Goal: Task Accomplishment & Management: Use online tool/utility

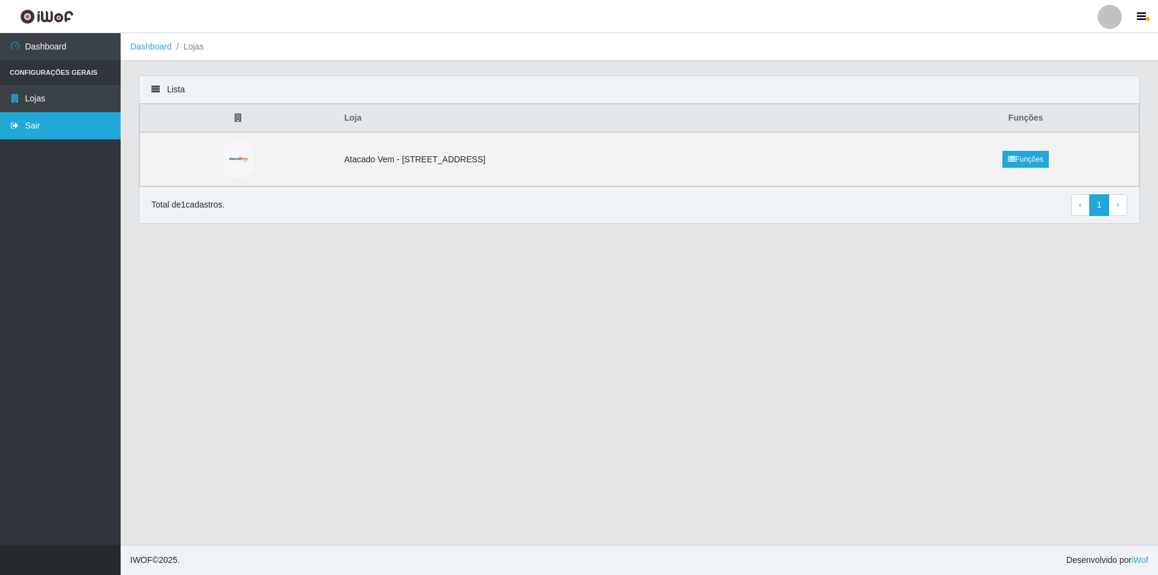
click at [40, 126] on link "Sair" at bounding box center [60, 125] width 121 height 27
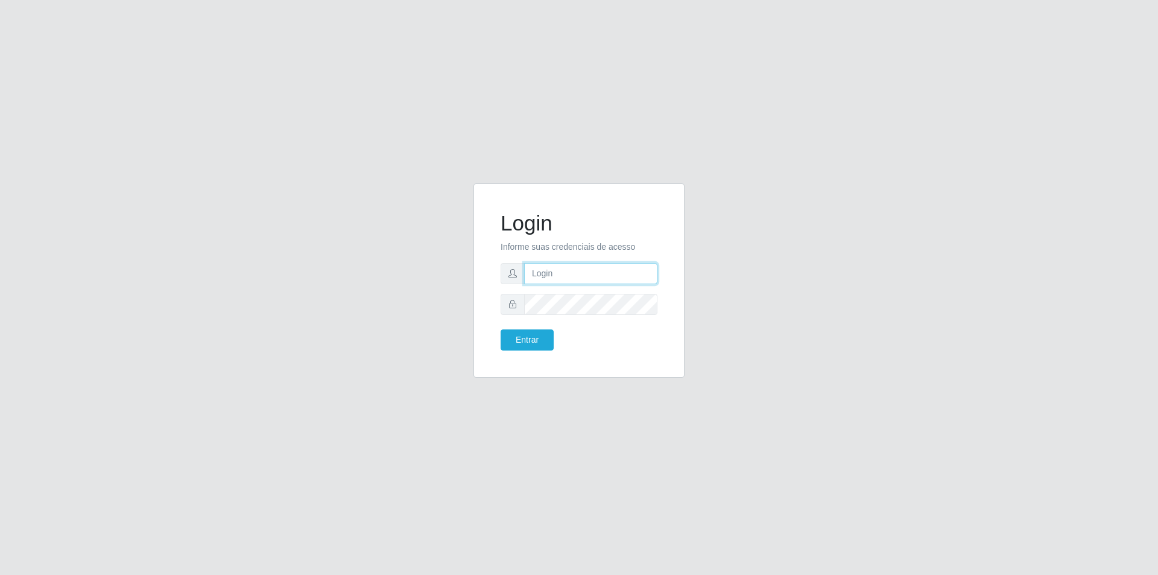
type input "[PERSON_NAME][EMAIL_ADDRESS][DOMAIN_NAME]"
click at [543, 335] on button "Entrar" at bounding box center [527, 339] width 53 height 21
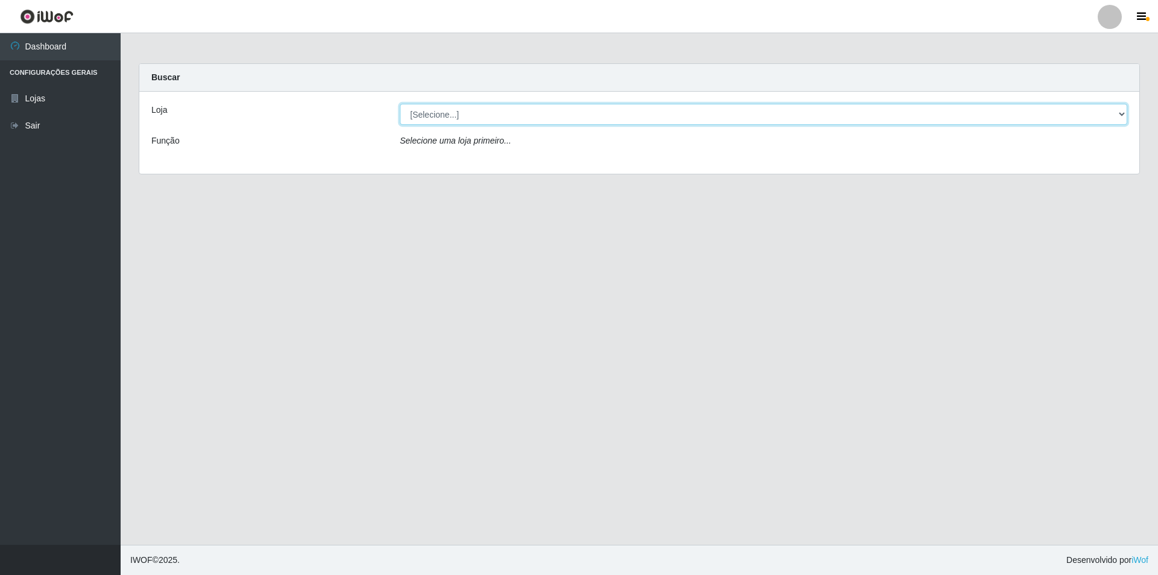
click at [540, 115] on select "[Selecione...] Atacado Vem - [STREET_ADDRESS]" at bounding box center [764, 114] width 728 height 21
select select "461"
click at [400, 104] on select "[Selecione...] Atacado Vem - [STREET_ADDRESS]" at bounding box center [764, 114] width 728 height 21
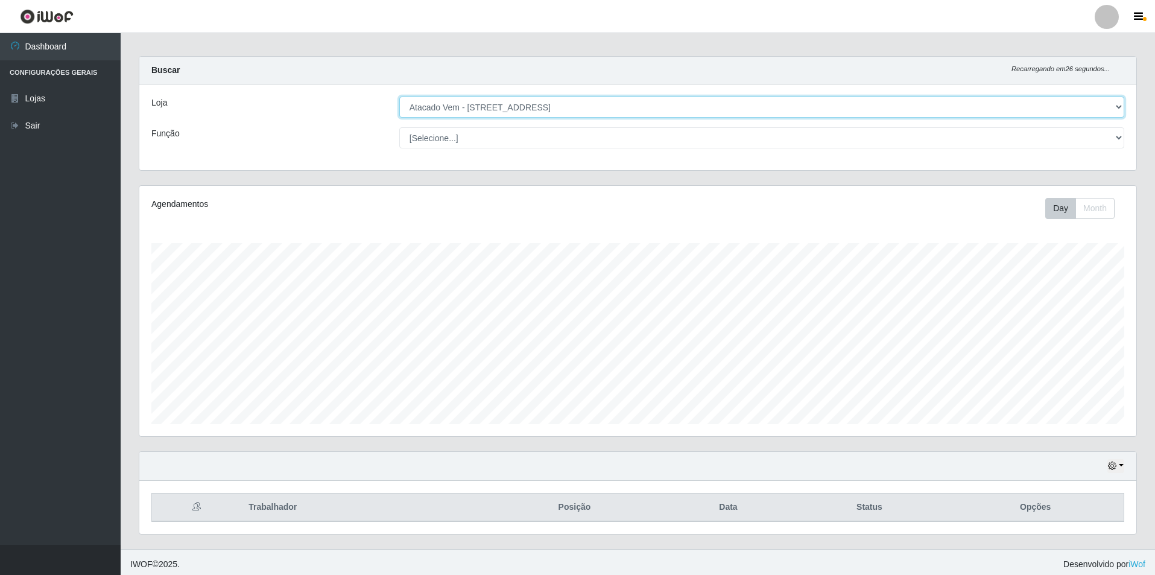
scroll to position [11, 0]
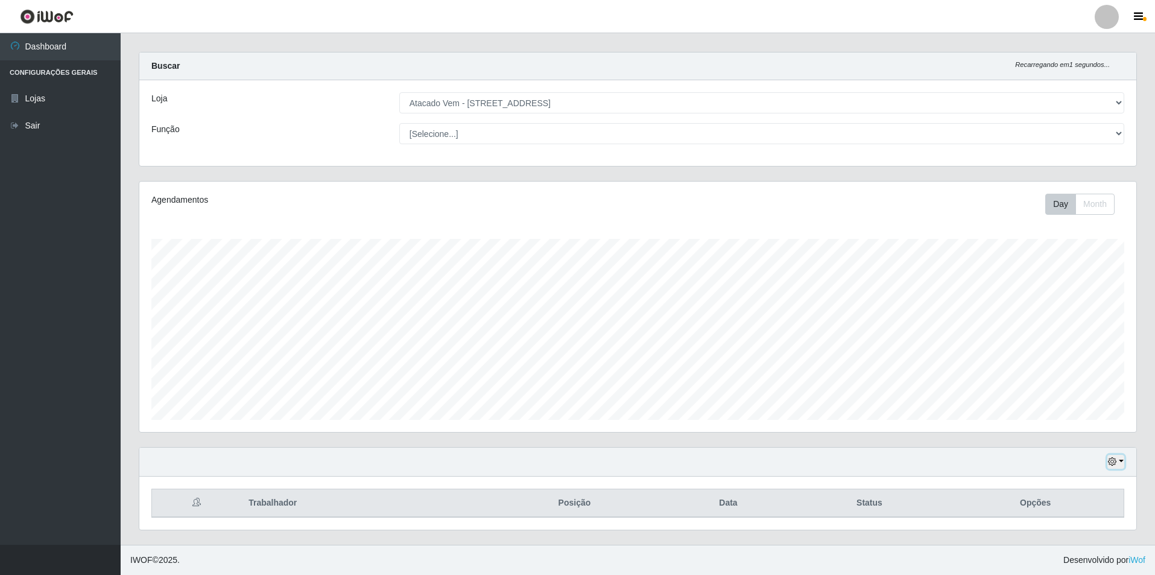
click at [1111, 462] on icon "button" at bounding box center [1112, 461] width 8 height 8
click at [1047, 369] on button "1 dia" at bounding box center [1076, 366] width 95 height 25
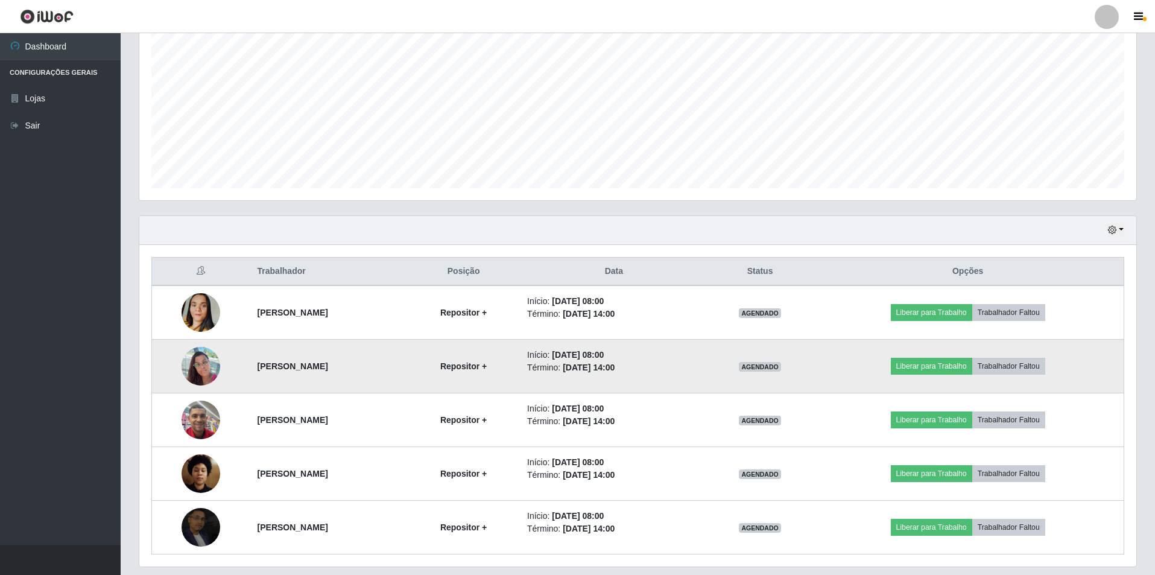
scroll to position [280, 0]
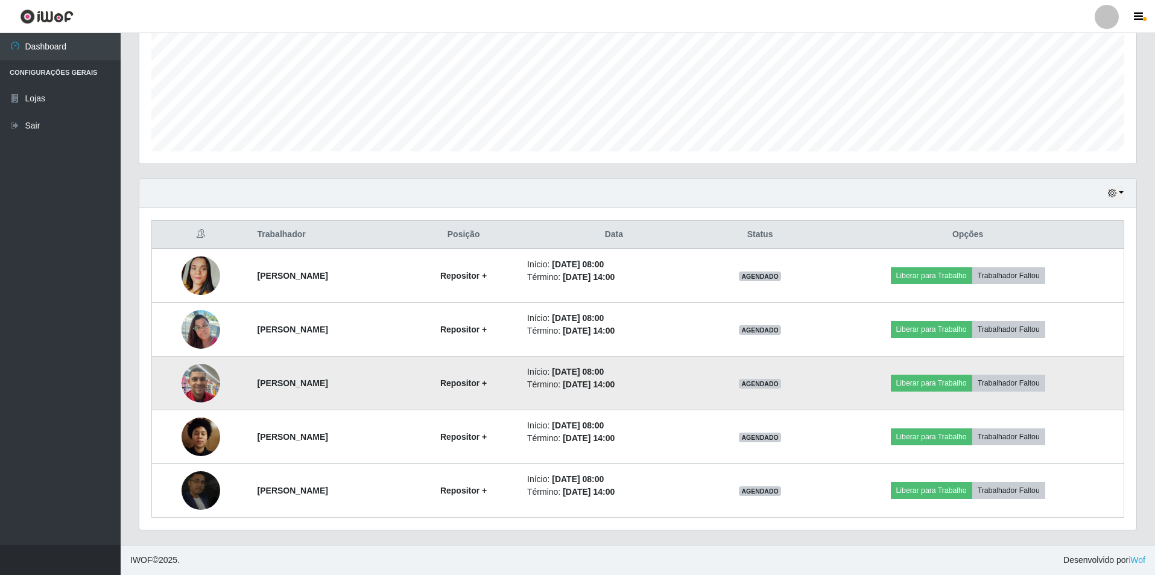
click at [194, 384] on img at bounding box center [201, 382] width 39 height 51
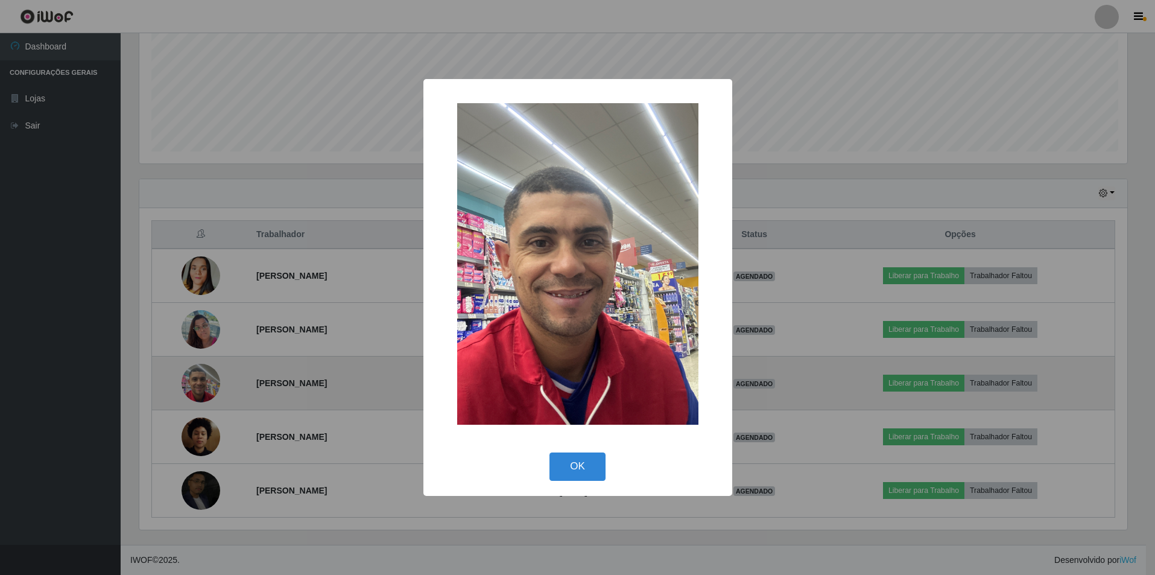
scroll to position [250, 991]
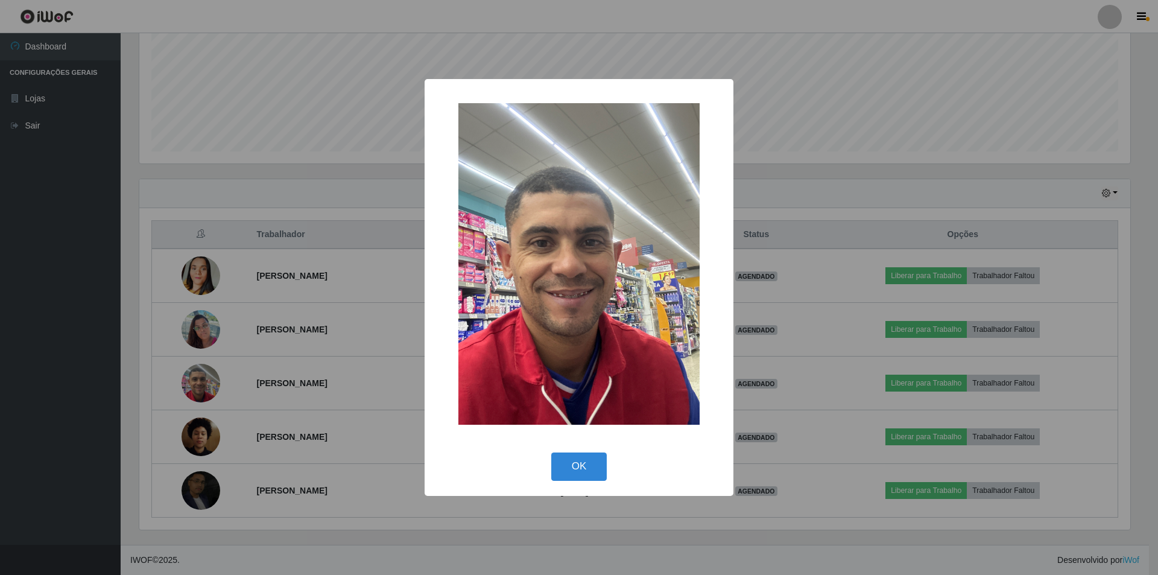
click at [249, 383] on div "× OK Cancel" at bounding box center [579, 287] width 1158 height 575
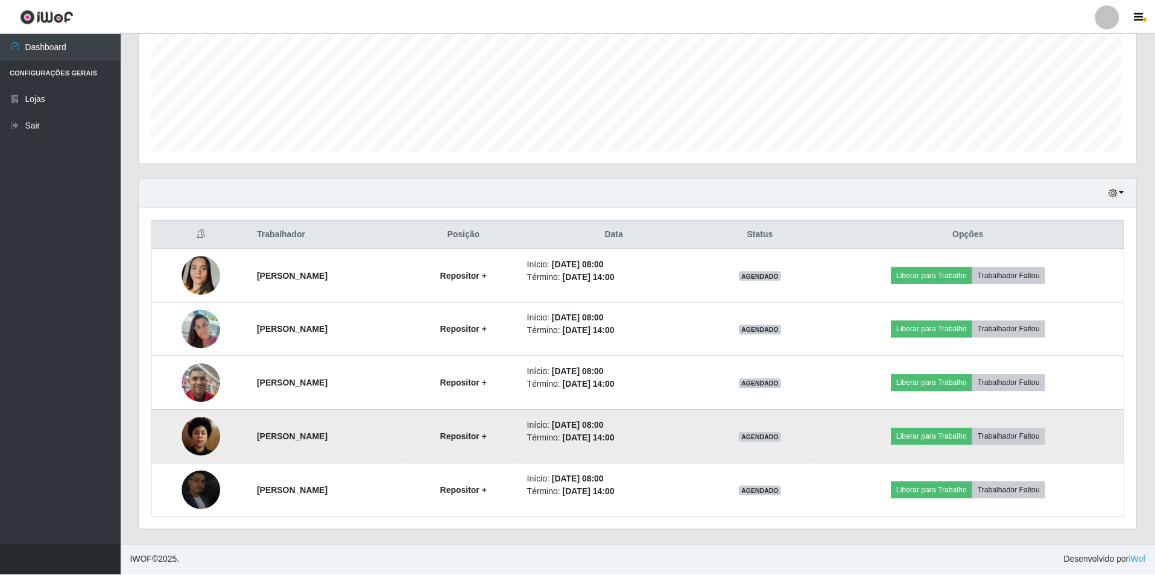
scroll to position [250, 997]
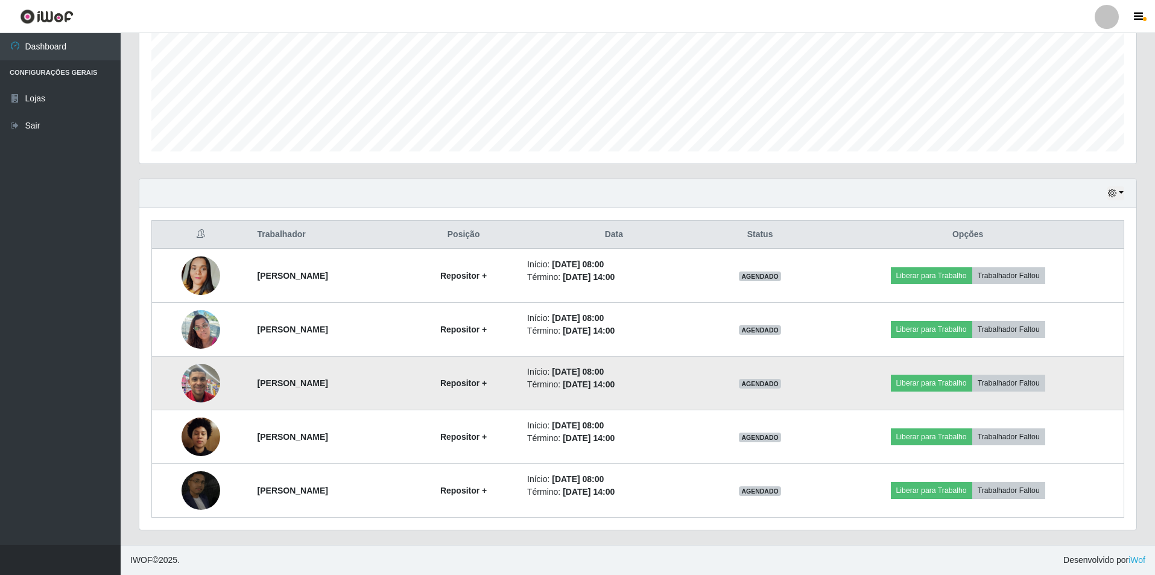
click at [185, 387] on img at bounding box center [201, 382] width 39 height 51
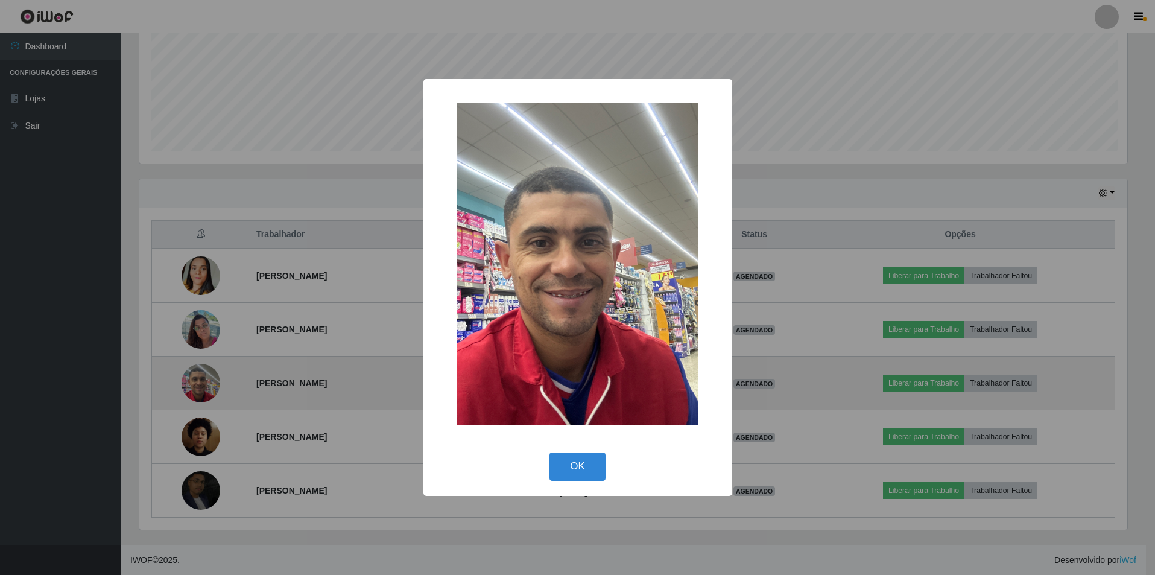
scroll to position [250, 991]
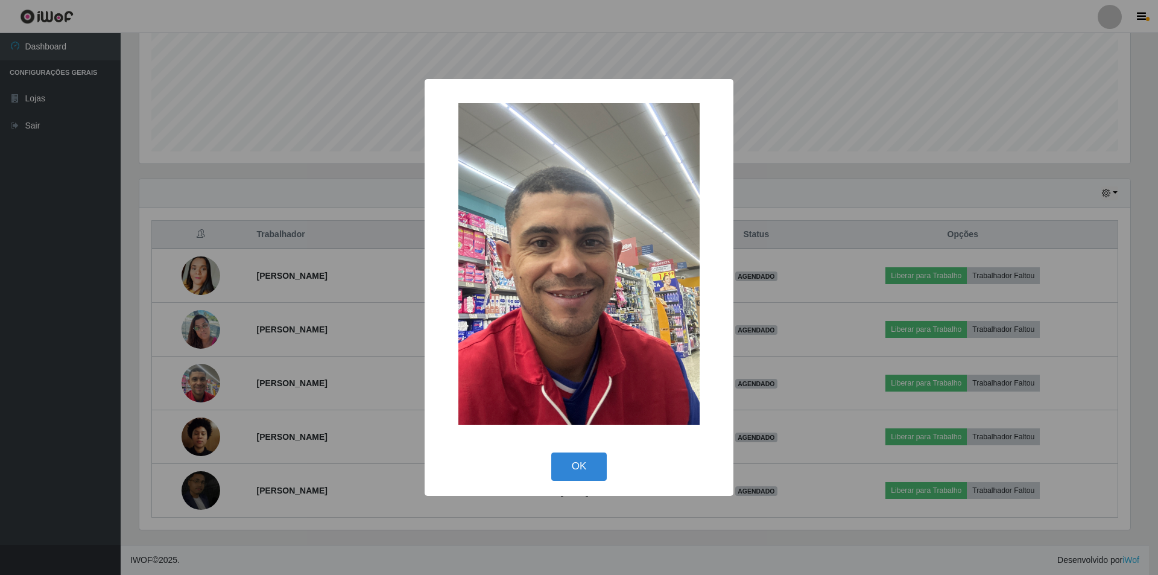
click at [223, 384] on div "× OK Cancel" at bounding box center [579, 287] width 1158 height 575
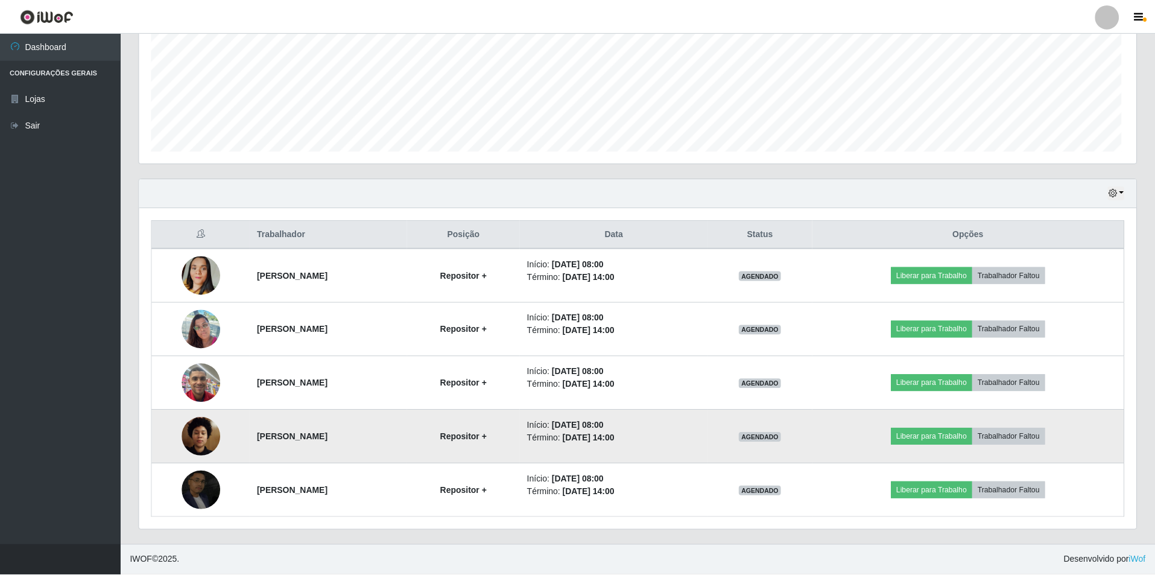
scroll to position [250, 997]
click at [187, 445] on img at bounding box center [201, 436] width 39 height 51
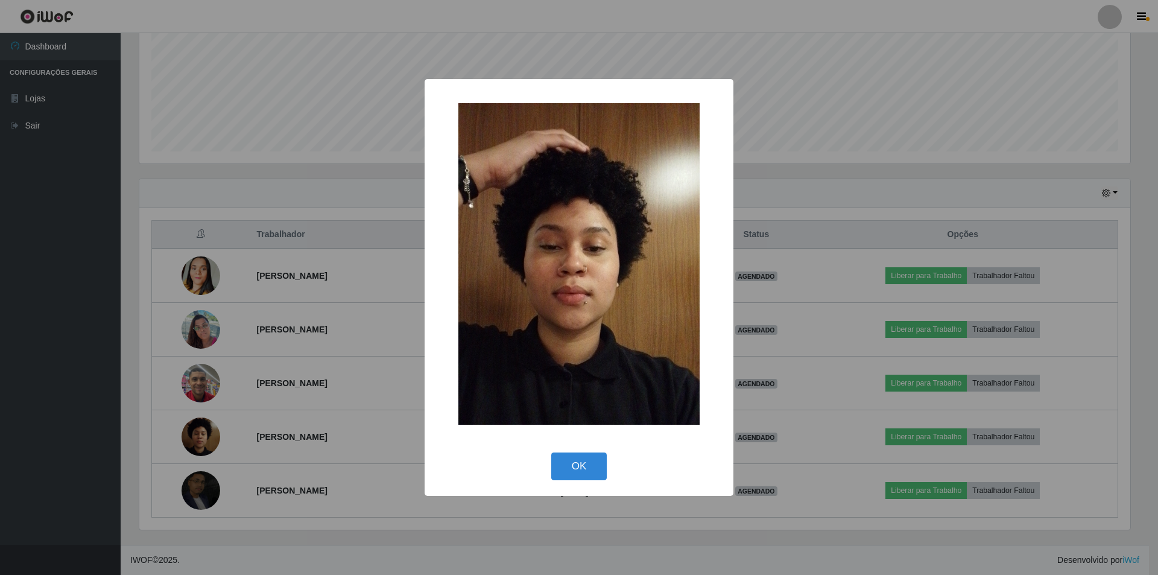
click at [258, 410] on div "× OK Cancel" at bounding box center [579, 287] width 1158 height 575
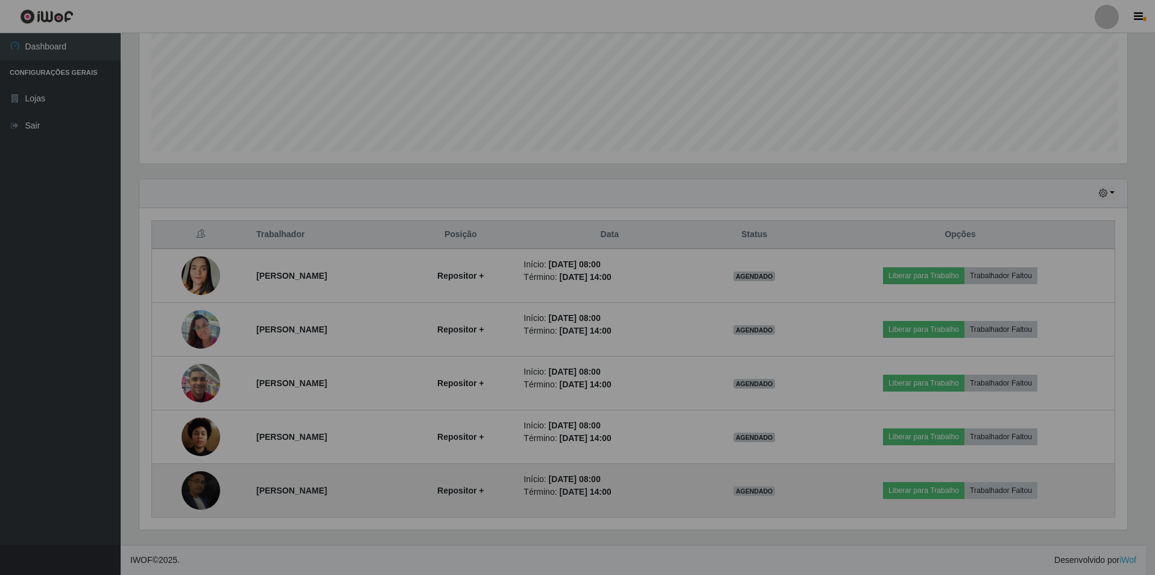
scroll to position [250, 997]
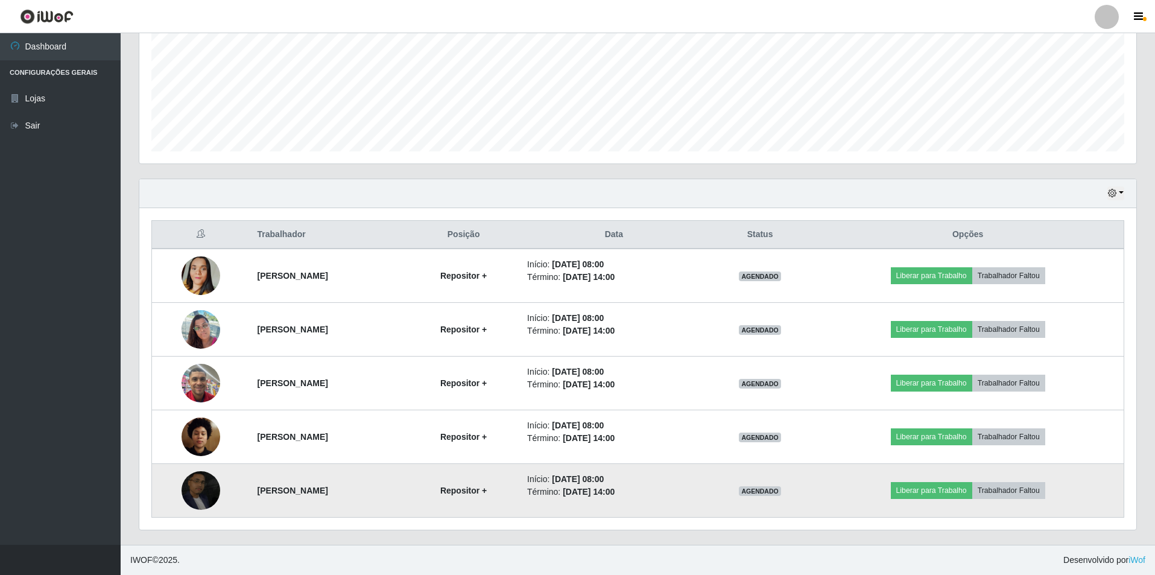
click at [190, 481] on img at bounding box center [201, 490] width 39 height 69
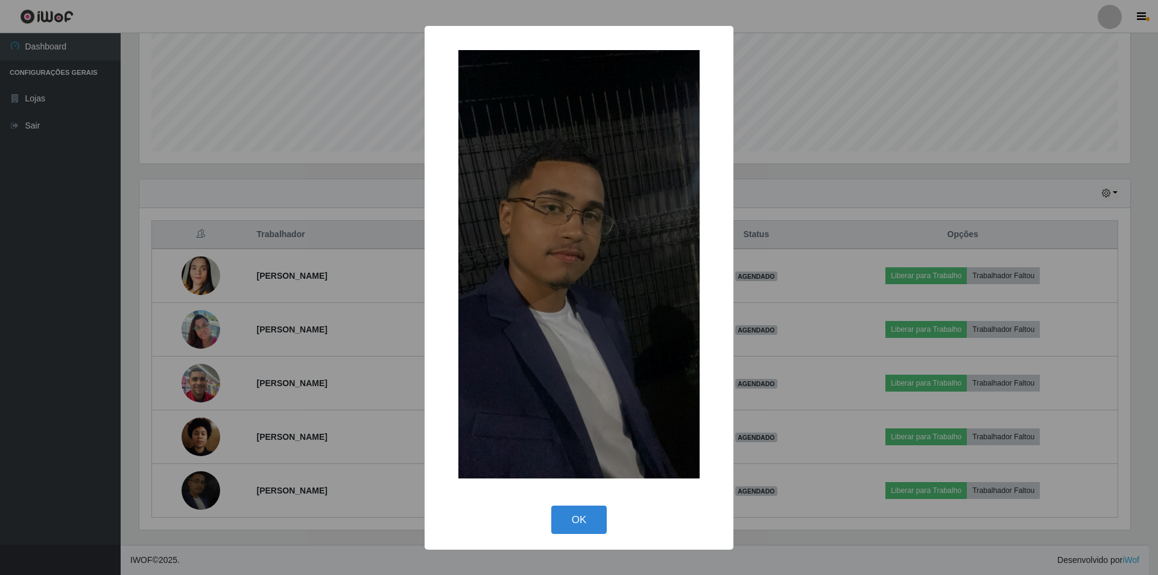
click at [278, 354] on div "× OK Cancel" at bounding box center [579, 287] width 1158 height 575
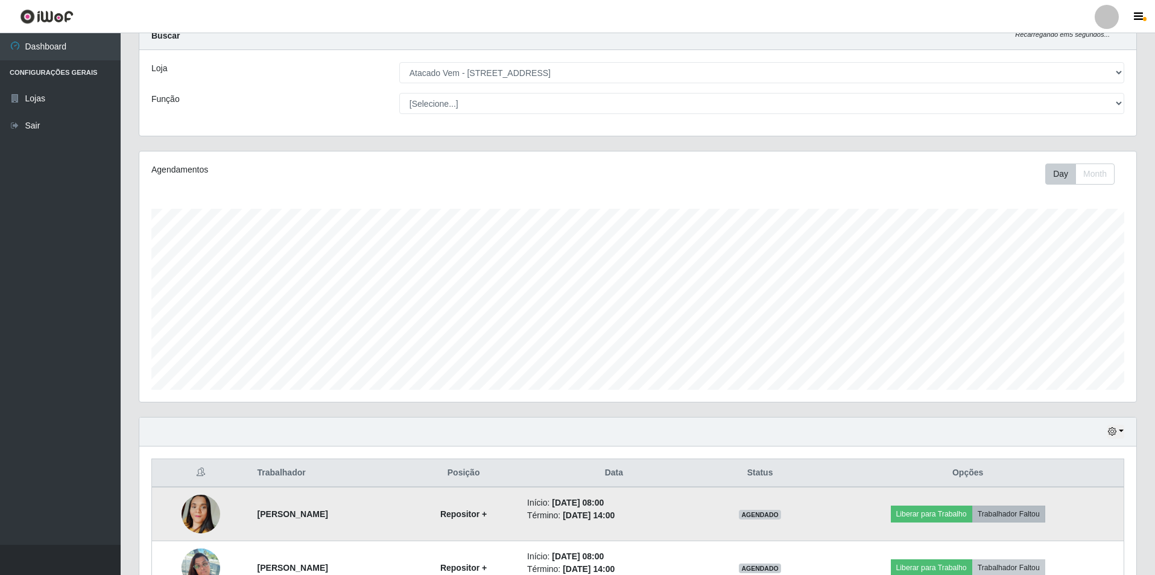
scroll to position [39, 0]
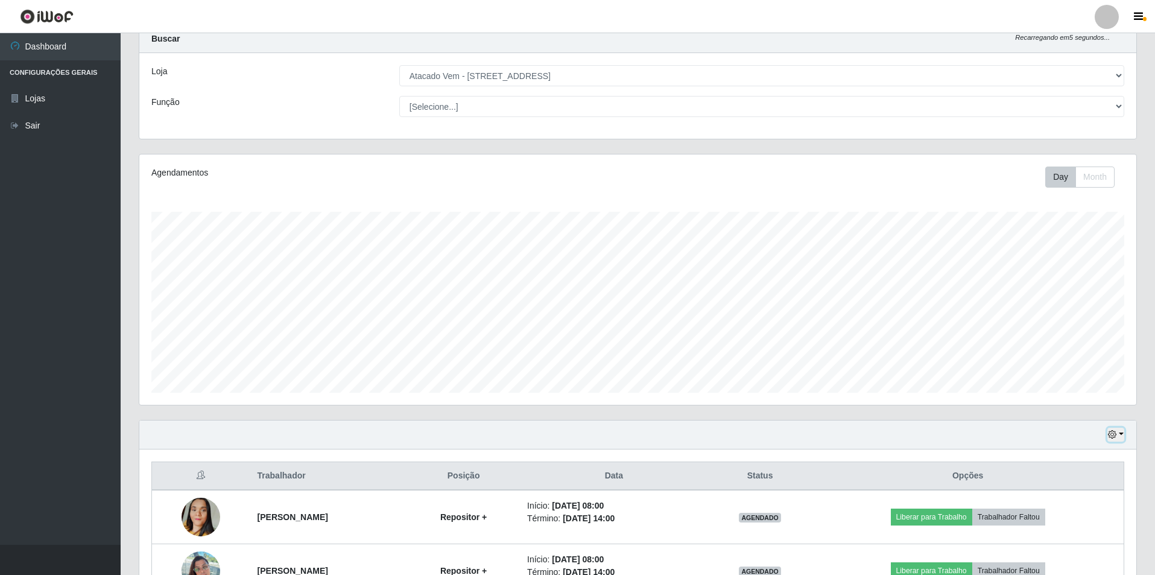
click at [1108, 436] on icon "button" at bounding box center [1112, 434] width 8 height 8
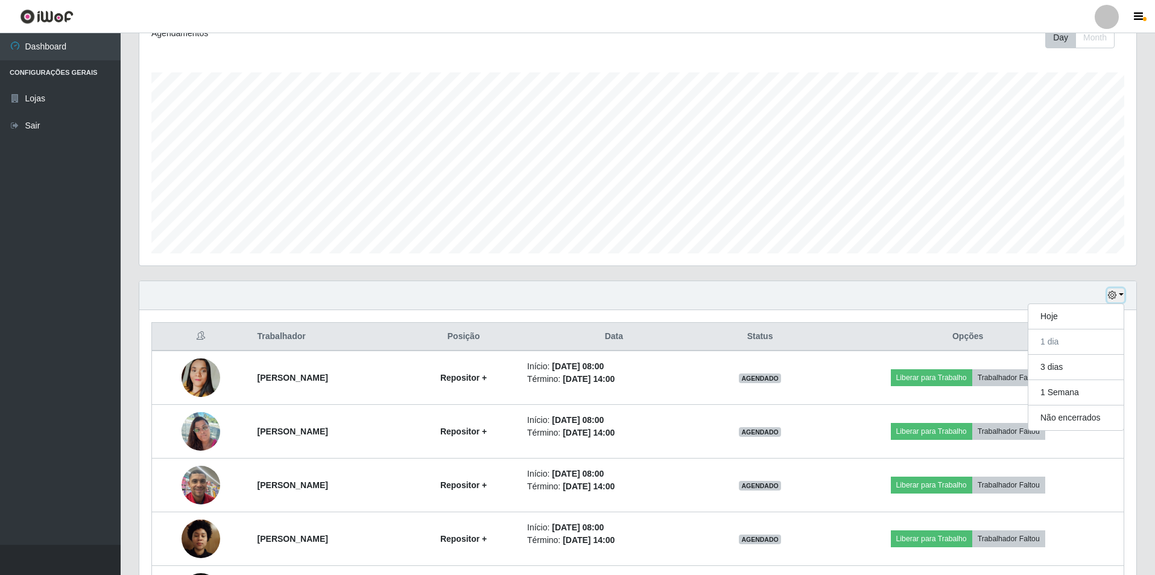
scroll to position [220, 0]
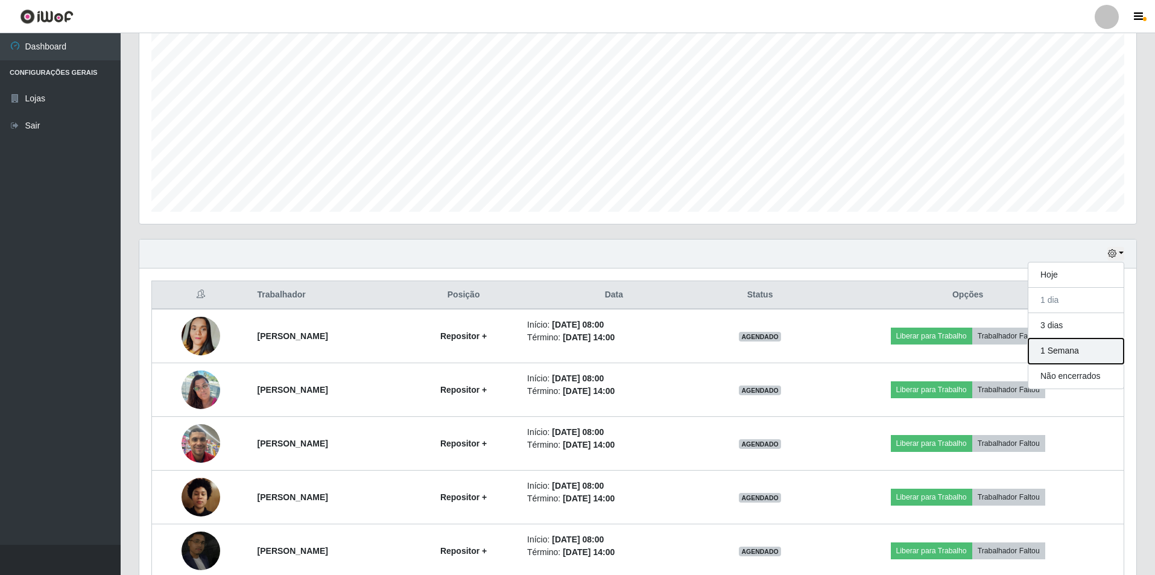
click at [1055, 345] on button "1 Semana" at bounding box center [1076, 350] width 95 height 25
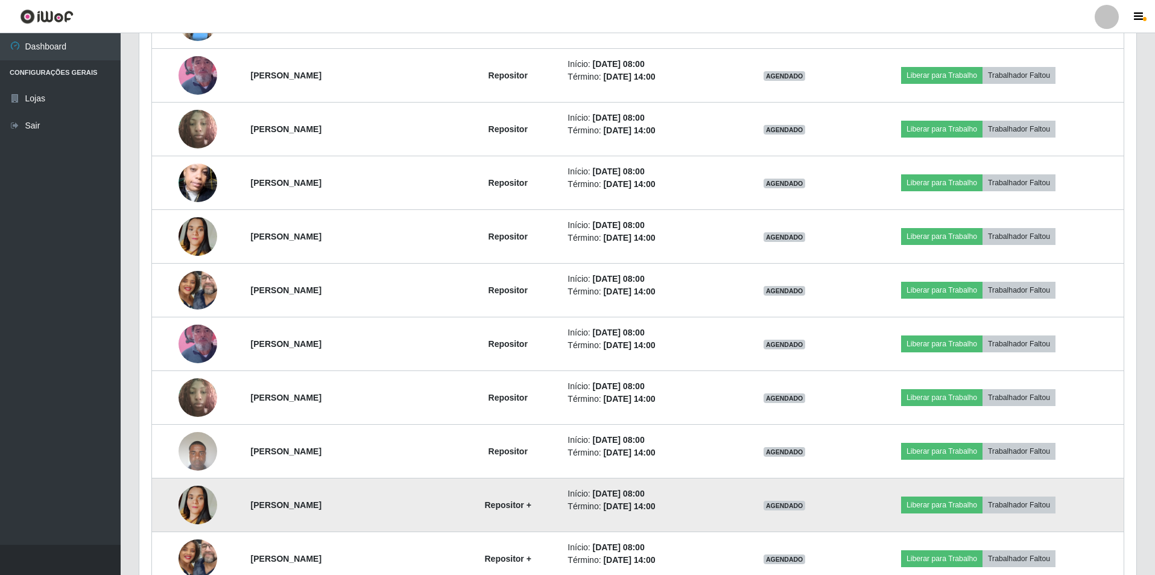
scroll to position [1185, 0]
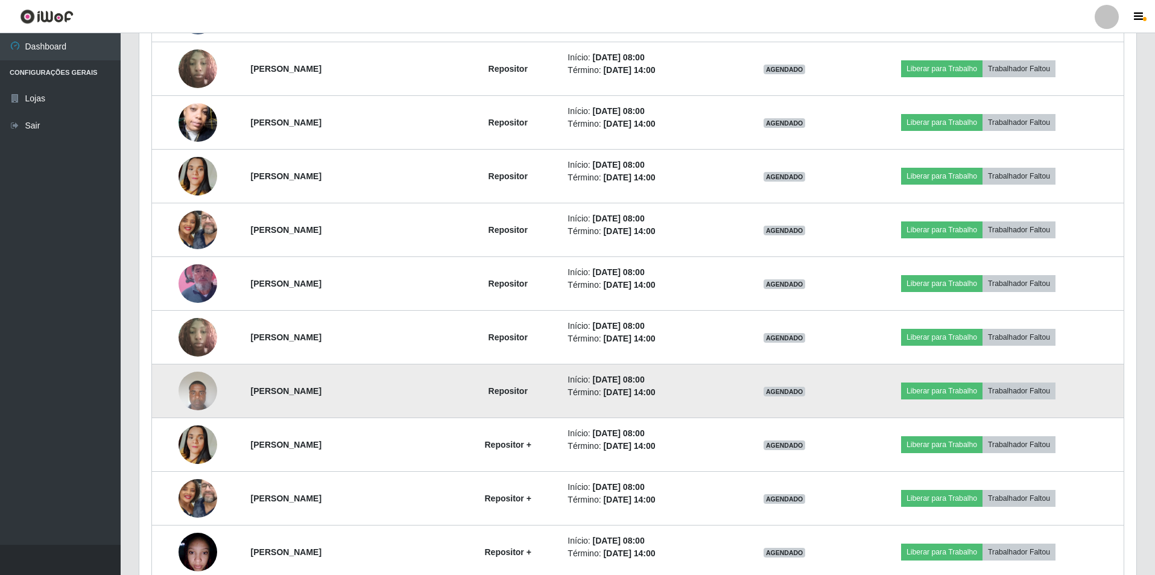
click at [196, 401] on img at bounding box center [198, 390] width 39 height 51
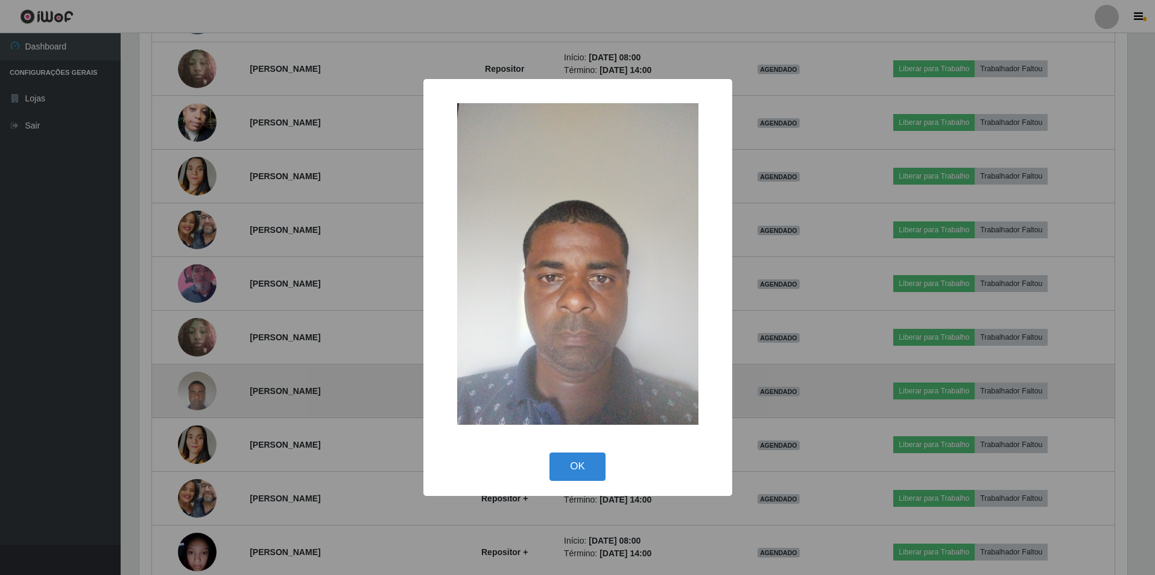
scroll to position [250, 991]
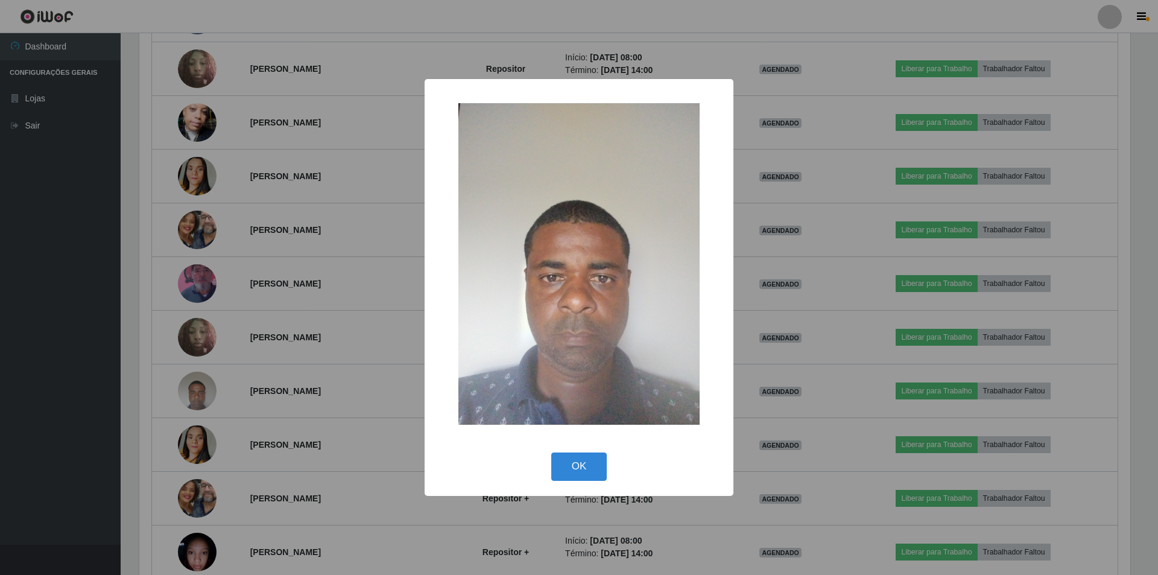
click at [254, 405] on div "× OK Cancel" at bounding box center [579, 287] width 1158 height 575
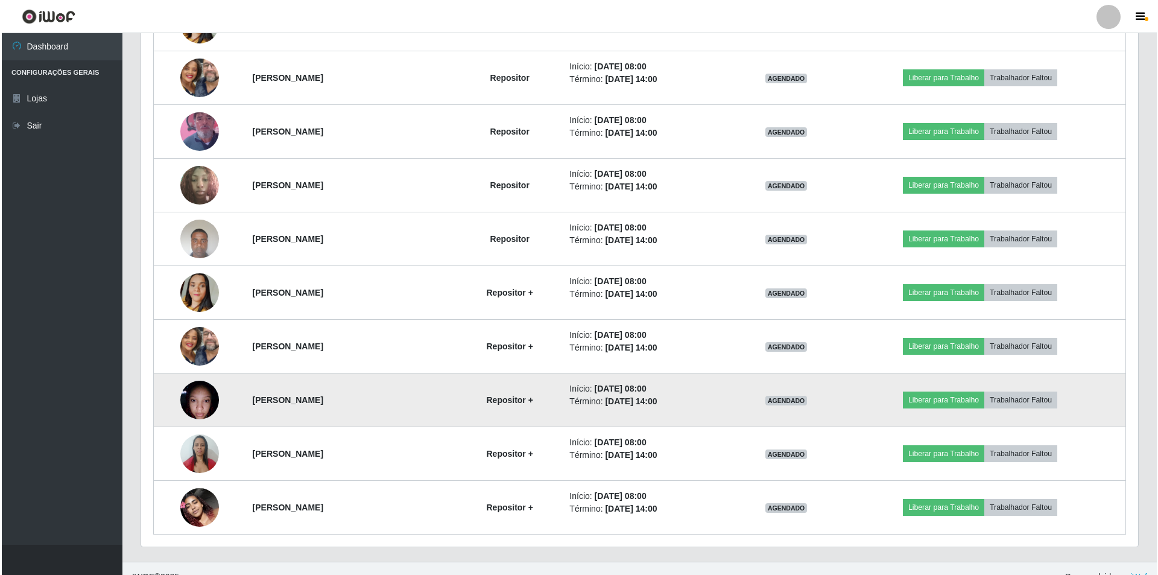
scroll to position [1354, 0]
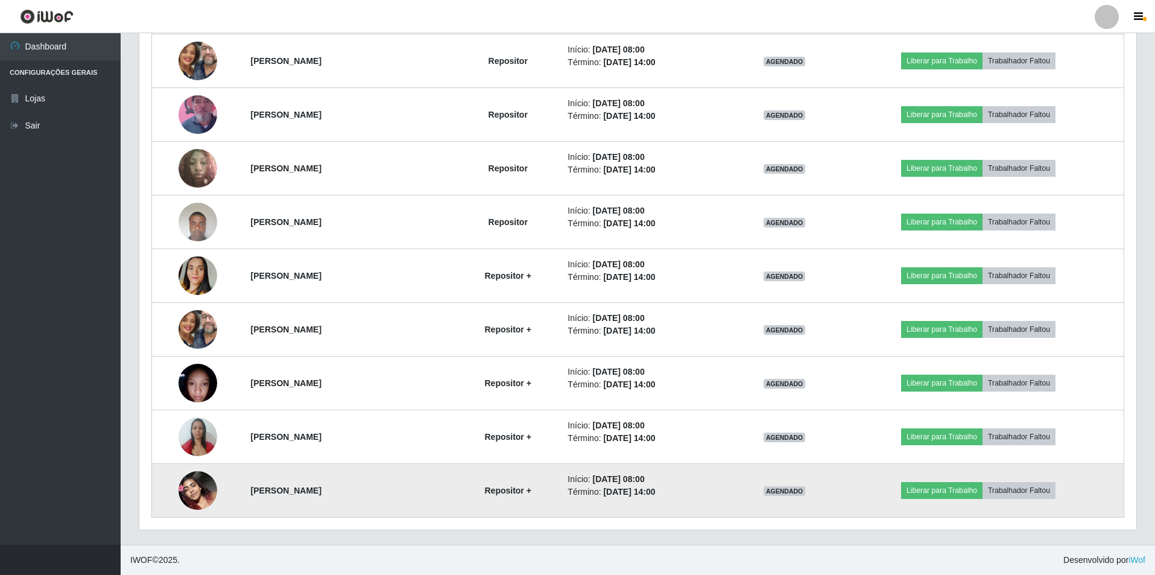
click at [208, 487] on img at bounding box center [198, 490] width 39 height 69
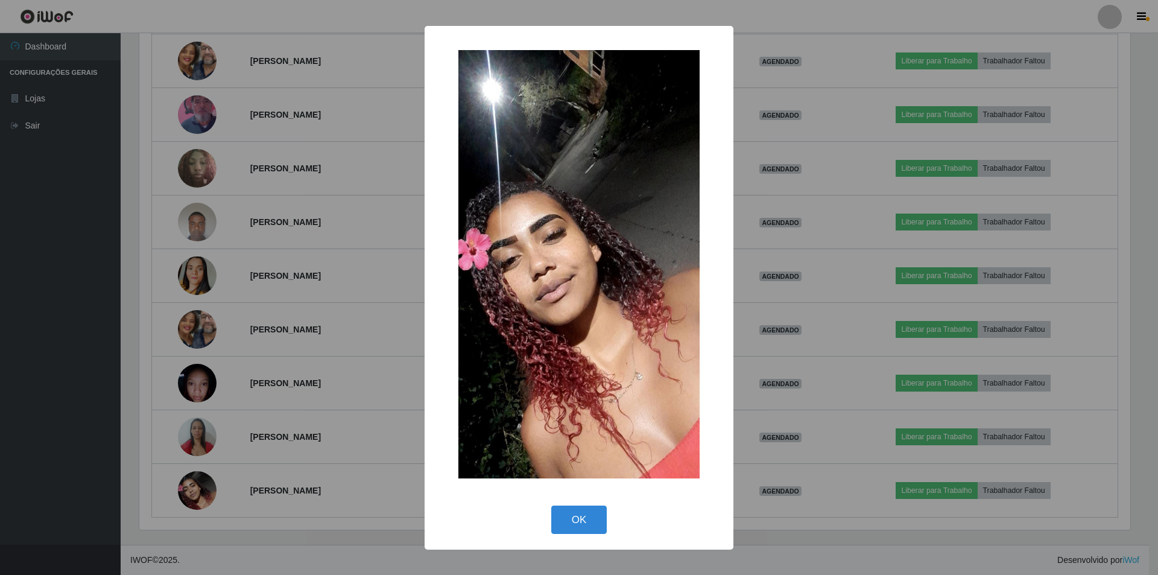
click at [320, 394] on div "× OK Cancel" at bounding box center [579, 287] width 1158 height 575
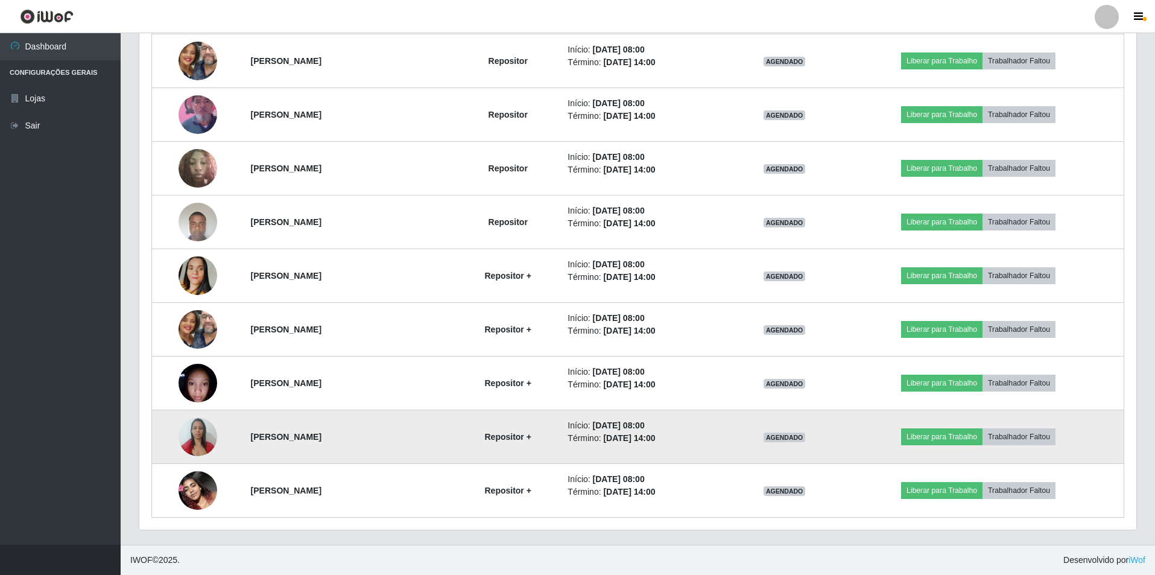
click at [204, 439] on img at bounding box center [198, 436] width 39 height 51
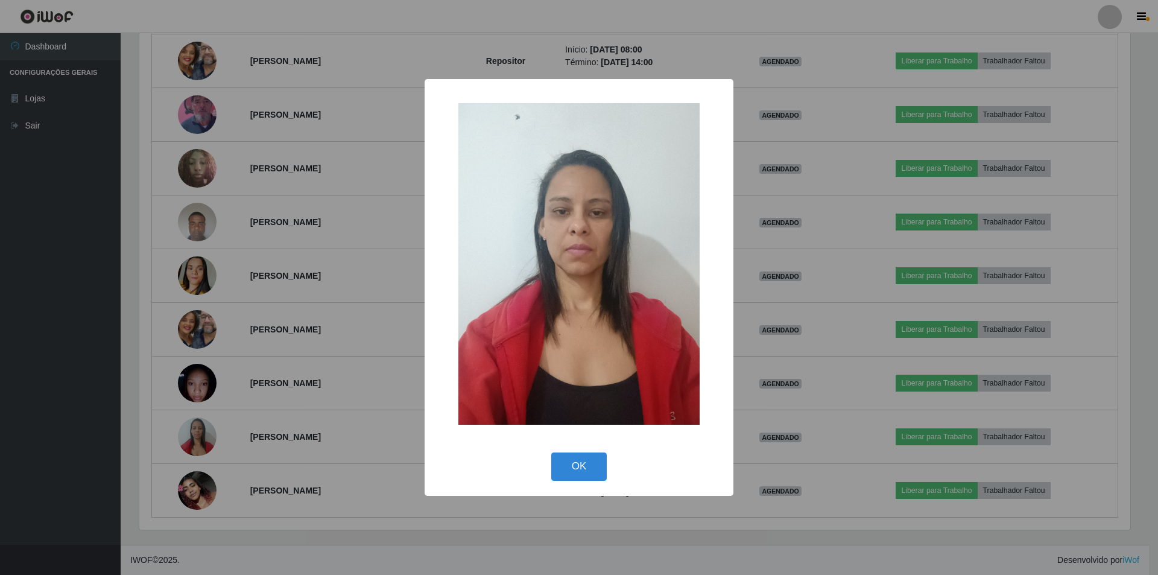
click at [357, 430] on div "× OK Cancel" at bounding box center [579, 287] width 1158 height 575
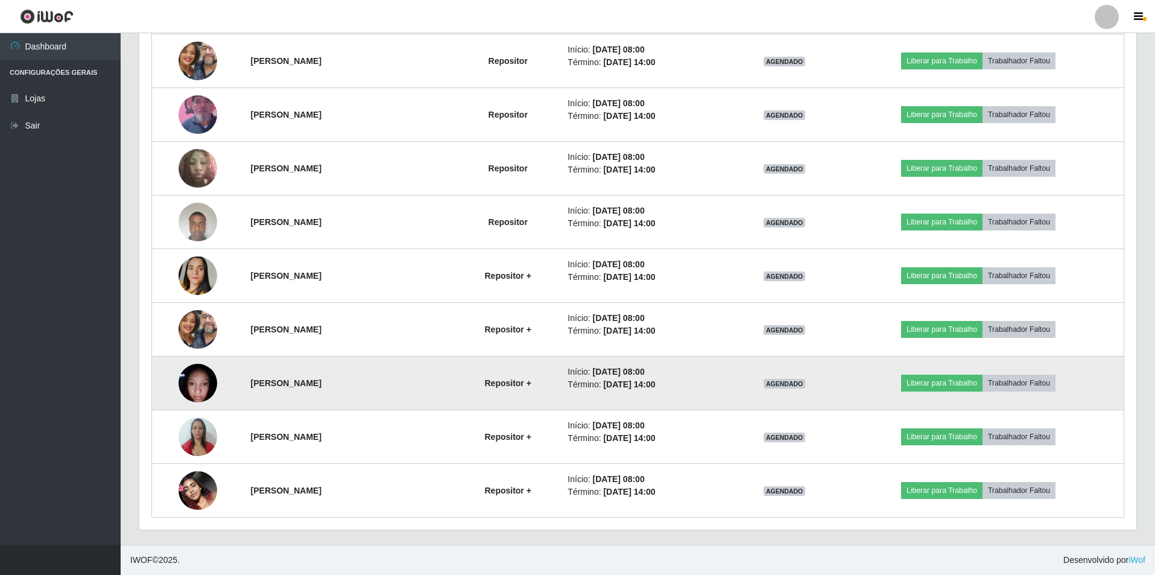
click at [192, 382] on img at bounding box center [198, 382] width 39 height 51
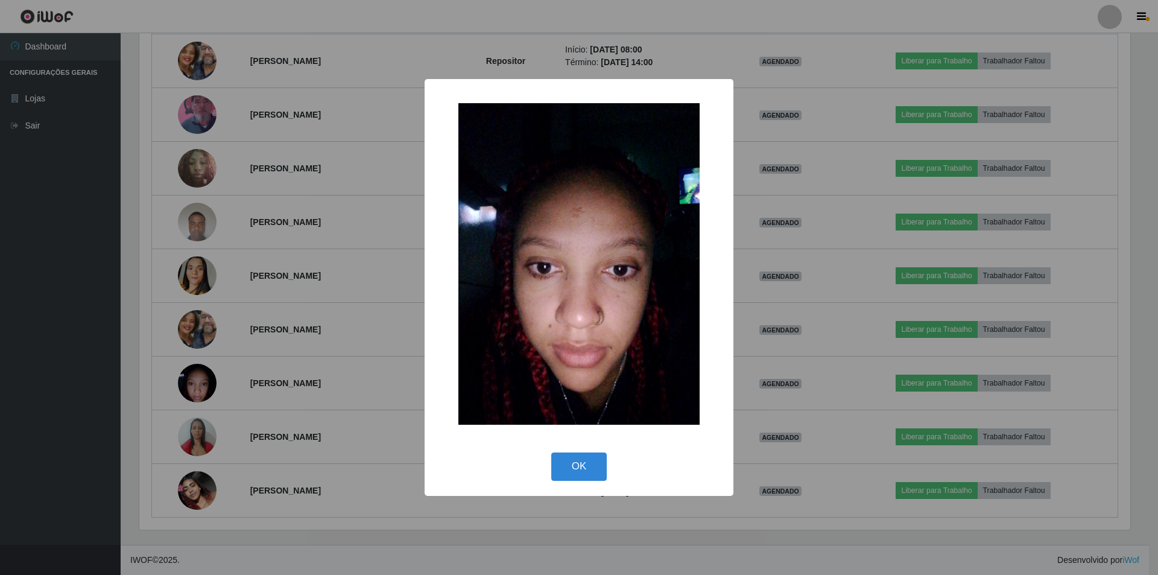
click at [260, 380] on div "× OK Cancel" at bounding box center [579, 287] width 1158 height 575
